Goal: Task Accomplishment & Management: Use online tool/utility

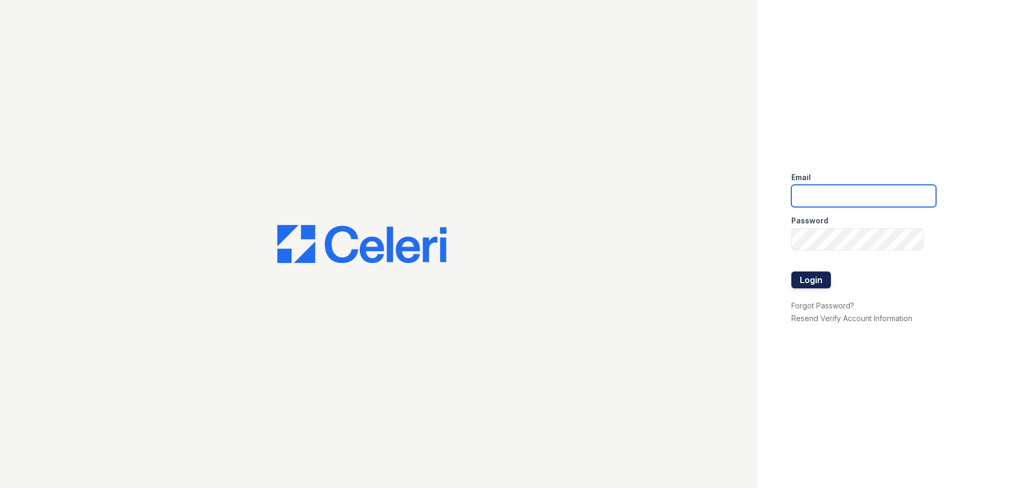
type input "[EMAIL_ADDRESS][DOMAIN_NAME]"
click at [802, 278] on button "Login" at bounding box center [811, 280] width 40 height 17
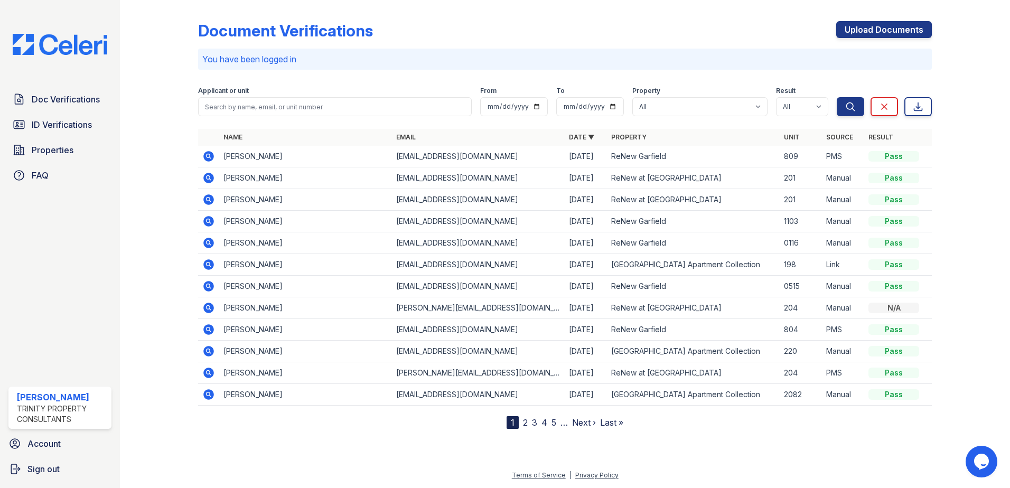
click at [314, 91] on div "Applicant or unit" at bounding box center [335, 92] width 274 height 11
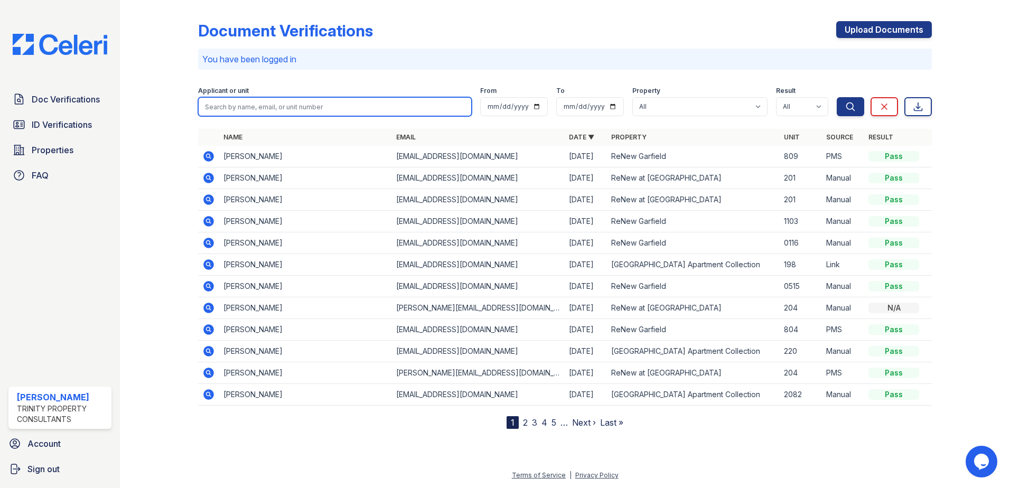
click at [271, 106] on input "search" at bounding box center [335, 106] width 274 height 19
type input "adamary"
click at [837, 97] on button "Search" at bounding box center [850, 106] width 27 height 19
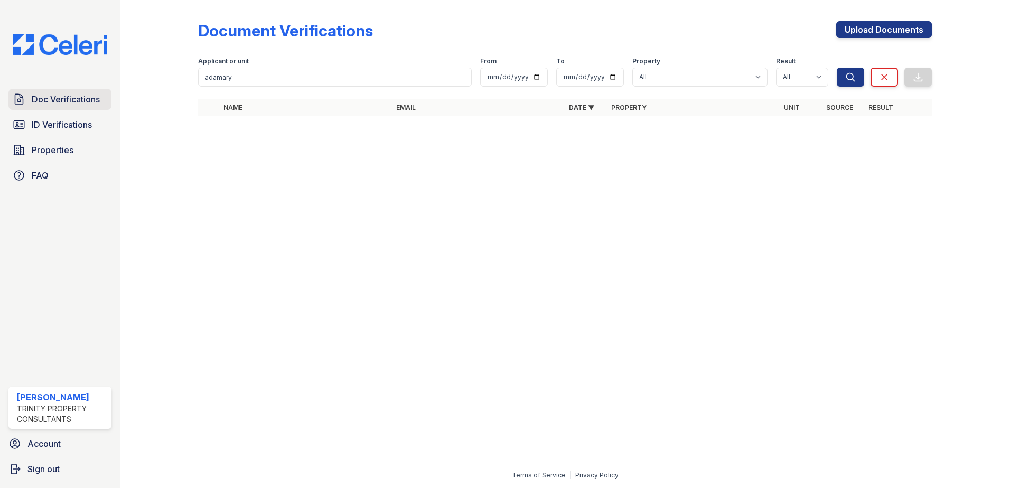
click at [78, 104] on span "Doc Verifications" at bounding box center [66, 99] width 68 height 13
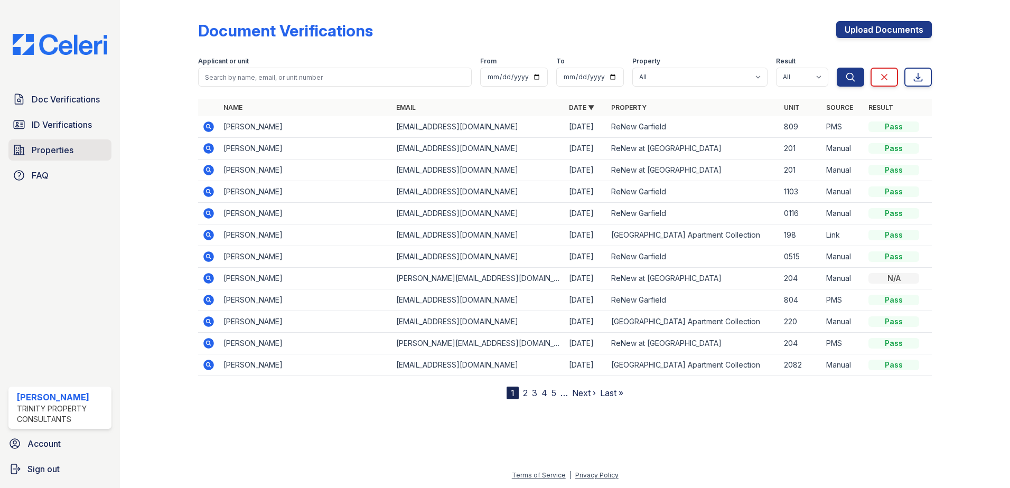
drag, startPoint x: 8, startPoint y: 254, endPoint x: 41, endPoint y: 156, distance: 103.2
click at [41, 156] on span "Properties" at bounding box center [53, 150] width 42 height 13
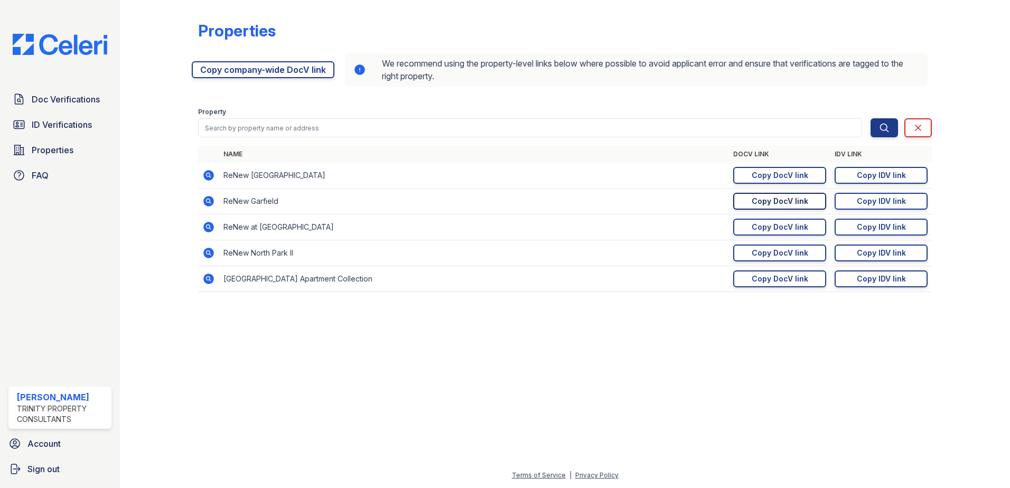
click at [808, 199] on link "Copy DocV link Copy link" at bounding box center [779, 201] width 93 height 17
click at [889, 202] on div "Copy IDV link" at bounding box center [881, 201] width 49 height 11
drag, startPoint x: 775, startPoint y: 202, endPoint x: 651, endPoint y: 204, distance: 124.2
click at [775, 202] on div "Copy DocV link" at bounding box center [780, 201] width 57 height 11
click at [874, 208] on link "Copy IDV link Copy link" at bounding box center [881, 201] width 93 height 17
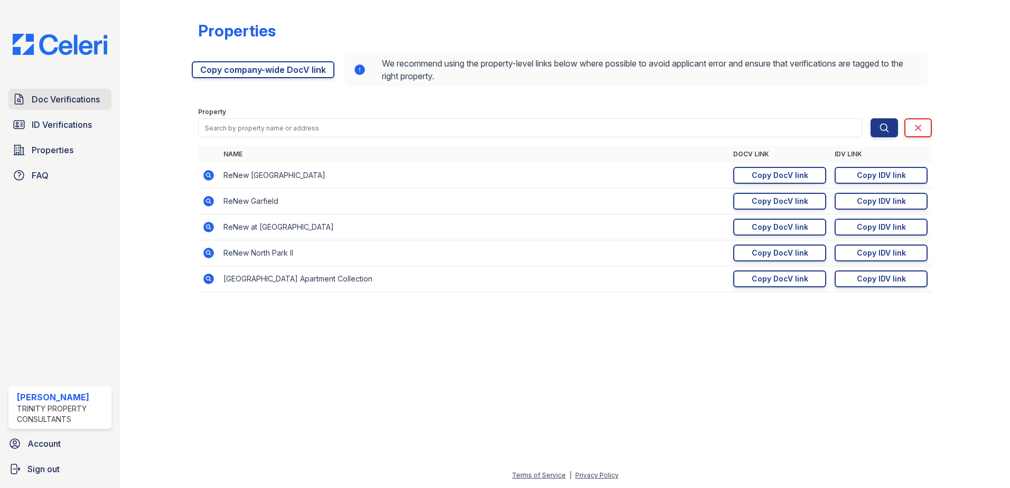
click at [45, 105] on span "Doc Verifications" at bounding box center [66, 99] width 68 height 13
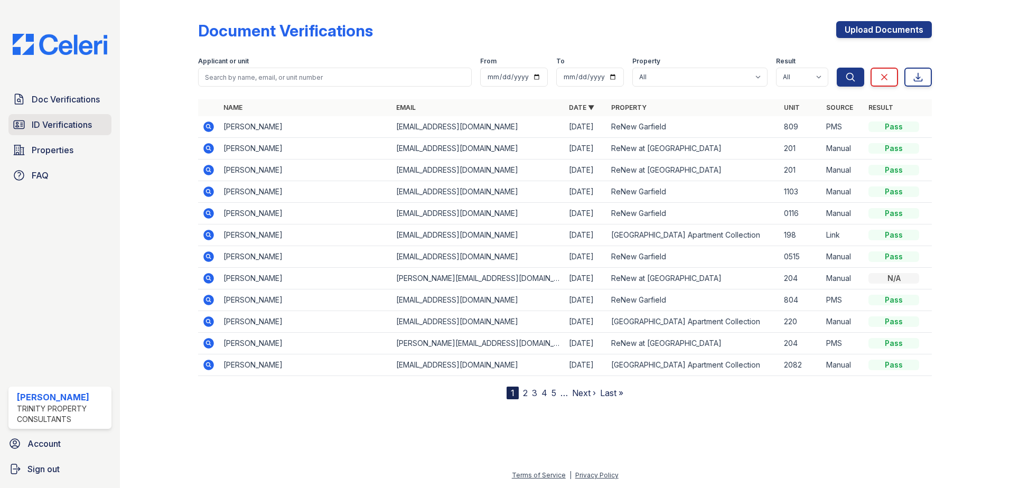
click at [67, 123] on span "ID Verifications" at bounding box center [62, 124] width 60 height 13
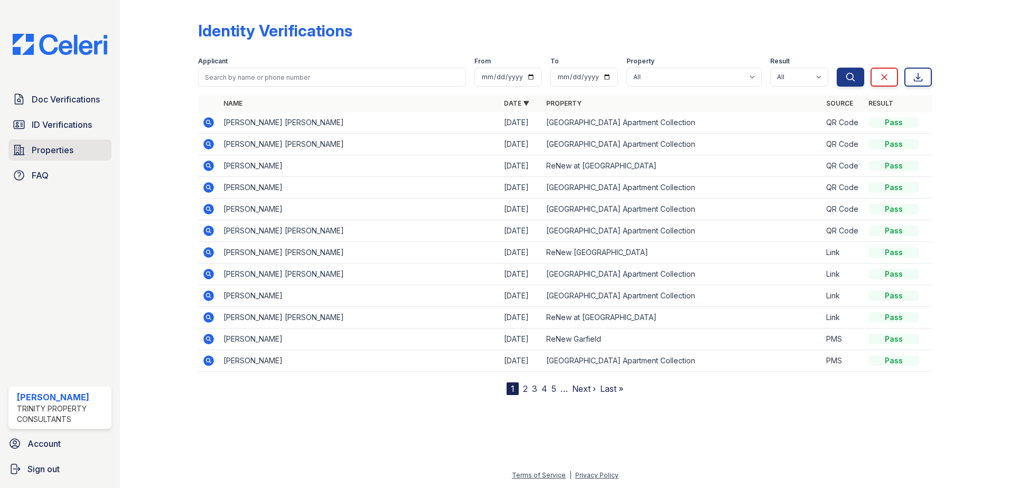
click at [73, 143] on link "Properties" at bounding box center [59, 149] width 103 height 21
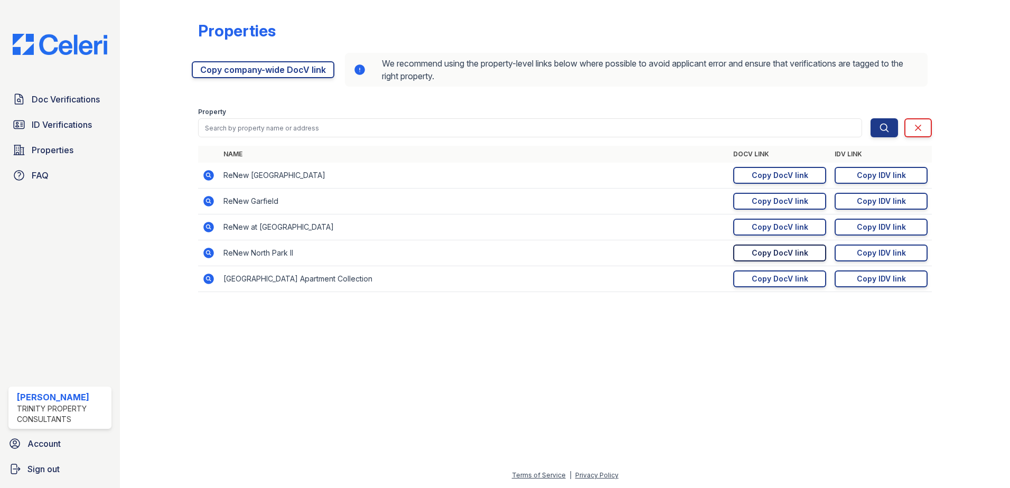
click at [783, 258] on link "Copy DocV link Copy link" at bounding box center [779, 253] width 93 height 17
click at [871, 254] on div "Copy IDV link" at bounding box center [881, 253] width 49 height 11
click at [60, 121] on span "ID Verifications" at bounding box center [62, 124] width 60 height 13
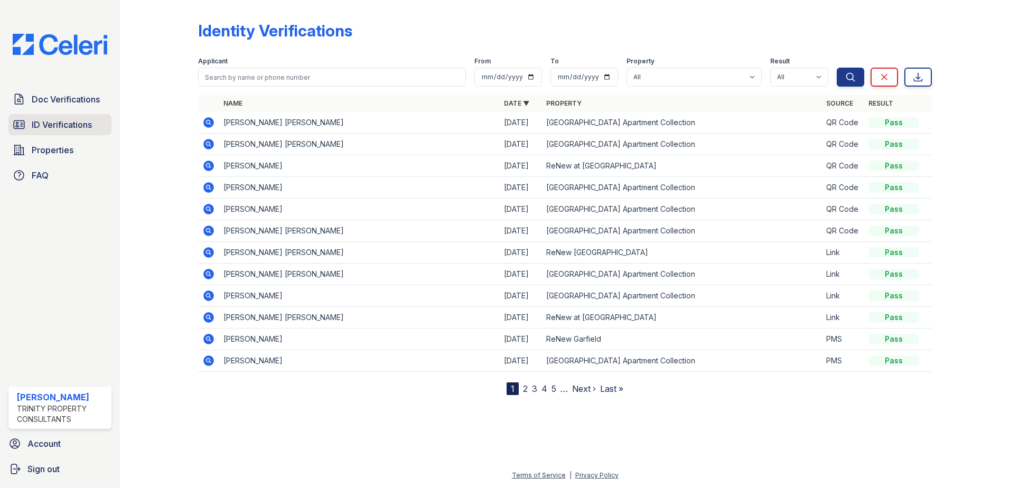
click at [32, 124] on span "ID Verifications" at bounding box center [62, 124] width 60 height 13
click at [36, 124] on span "ID Verifications" at bounding box center [62, 124] width 60 height 13
click at [86, 123] on span "ID Verifications" at bounding box center [62, 124] width 60 height 13
click at [49, 126] on span "ID Verifications" at bounding box center [62, 124] width 60 height 13
click at [99, 128] on link "ID Verifications" at bounding box center [59, 124] width 103 height 21
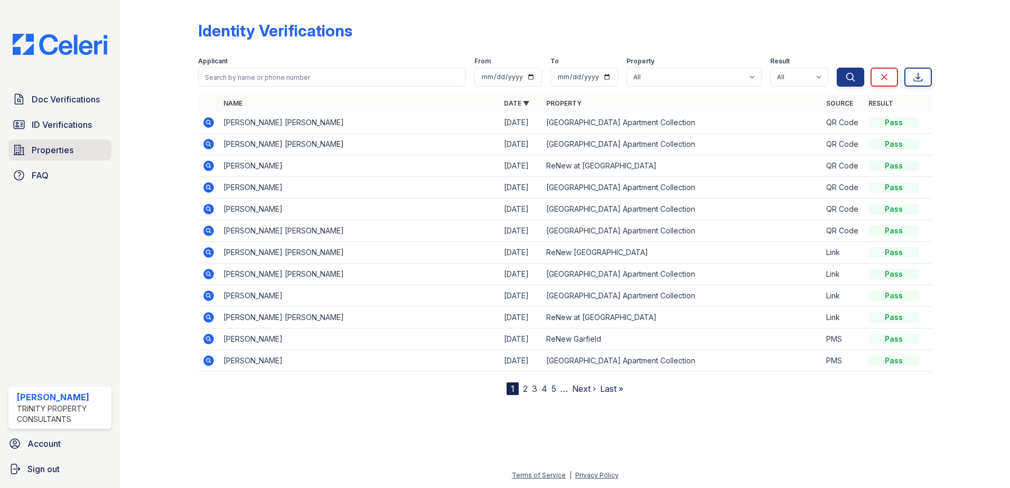
click at [77, 156] on link "Properties" at bounding box center [59, 149] width 103 height 21
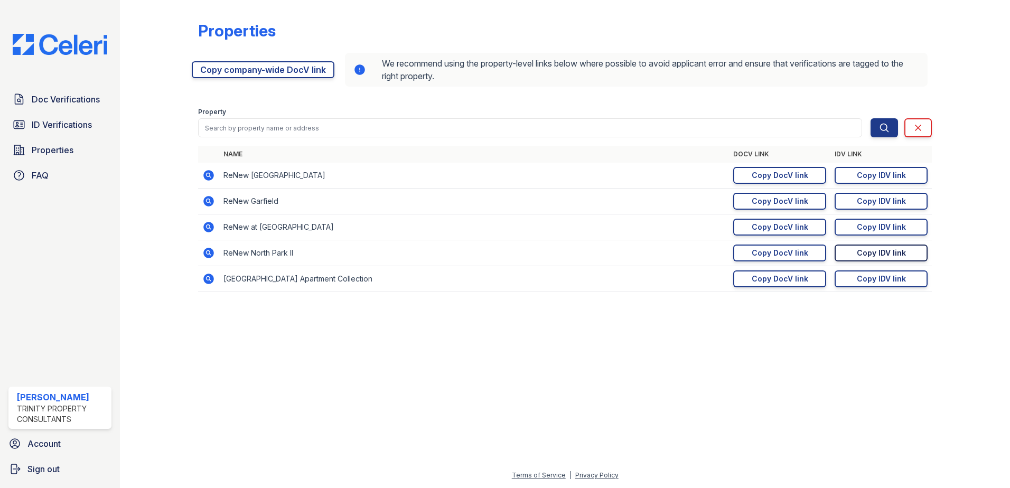
click at [855, 248] on link "Copy IDV link Copy link" at bounding box center [881, 253] width 93 height 17
click at [802, 250] on div "Copy DocV link" at bounding box center [780, 253] width 57 height 11
click at [56, 126] on span "ID Verifications" at bounding box center [62, 124] width 60 height 13
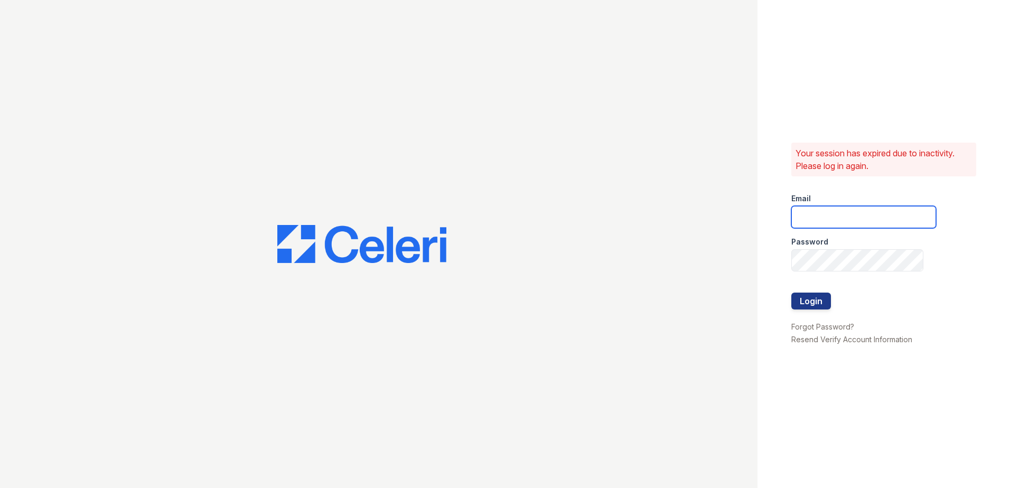
type input "sjimenez@trinity-pm.com"
click at [806, 302] on button "Login" at bounding box center [811, 301] width 40 height 17
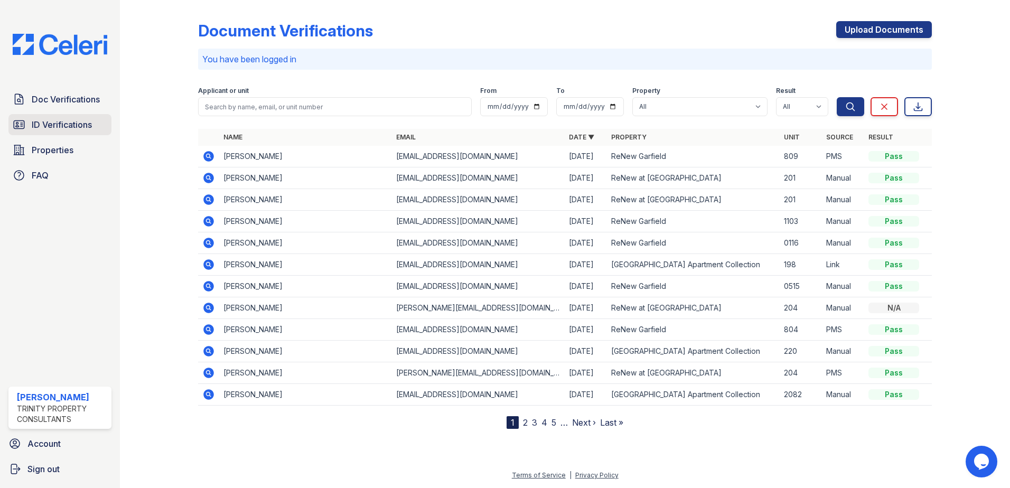
click at [47, 127] on span "ID Verifications" at bounding box center [62, 124] width 60 height 13
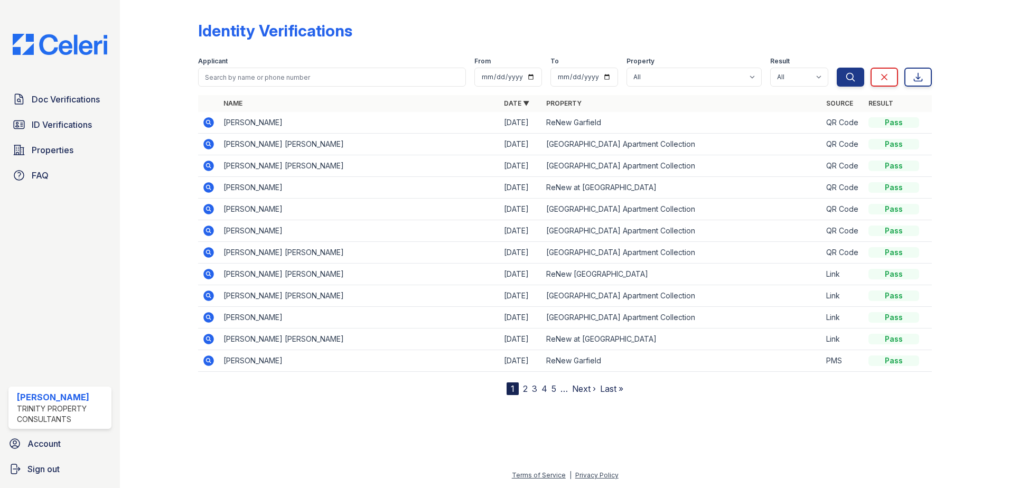
click at [209, 121] on icon at bounding box center [208, 121] width 3 height 3
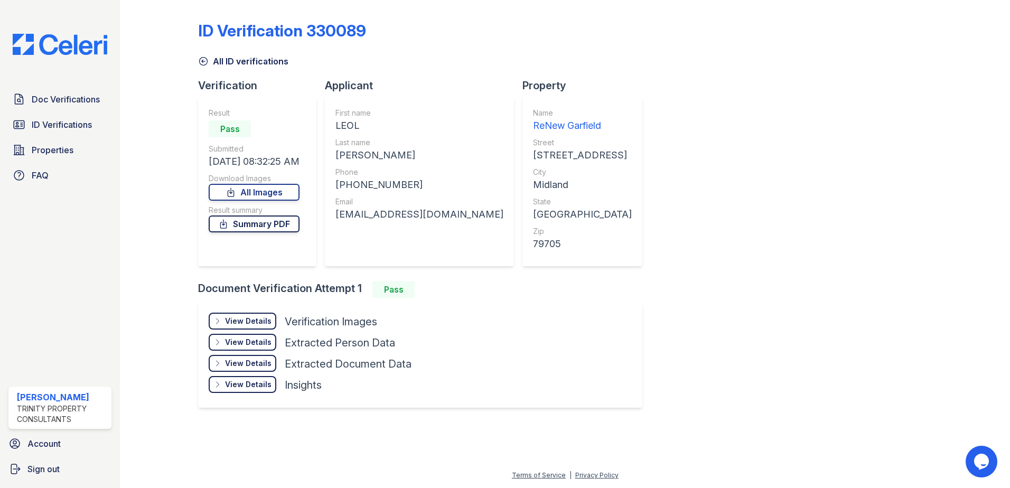
click at [253, 223] on link "Summary PDF" at bounding box center [254, 224] width 91 height 17
click at [949, 283] on div at bounding box center [962, 213] width 61 height 418
